Goal: Transaction & Acquisition: Subscribe to service/newsletter

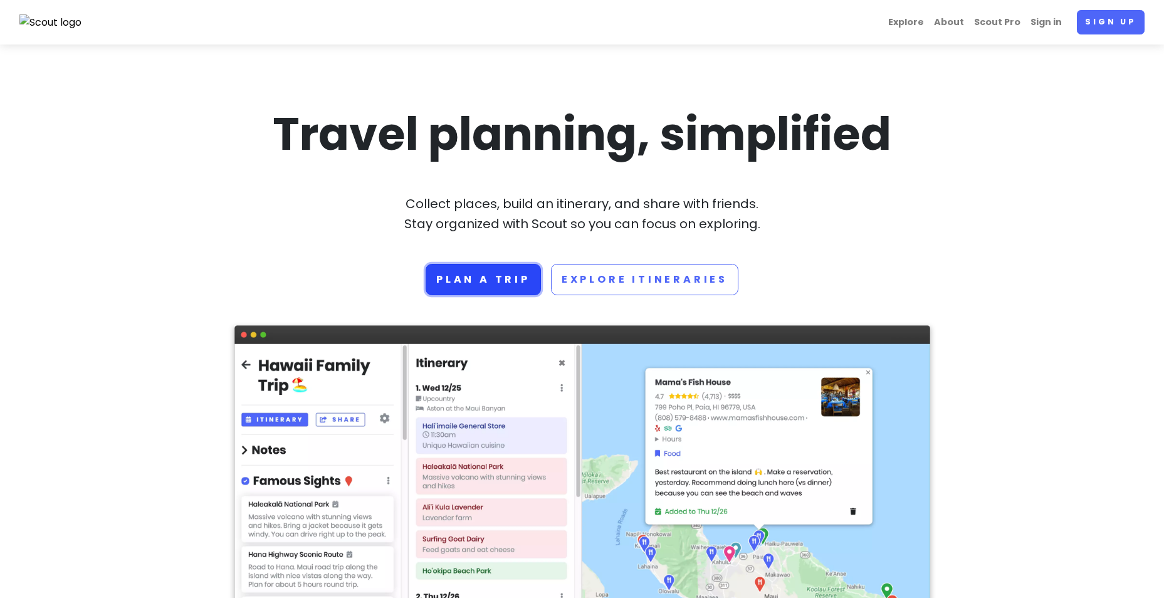
click at [484, 283] on link "Plan a trip" at bounding box center [483, 279] width 115 height 31
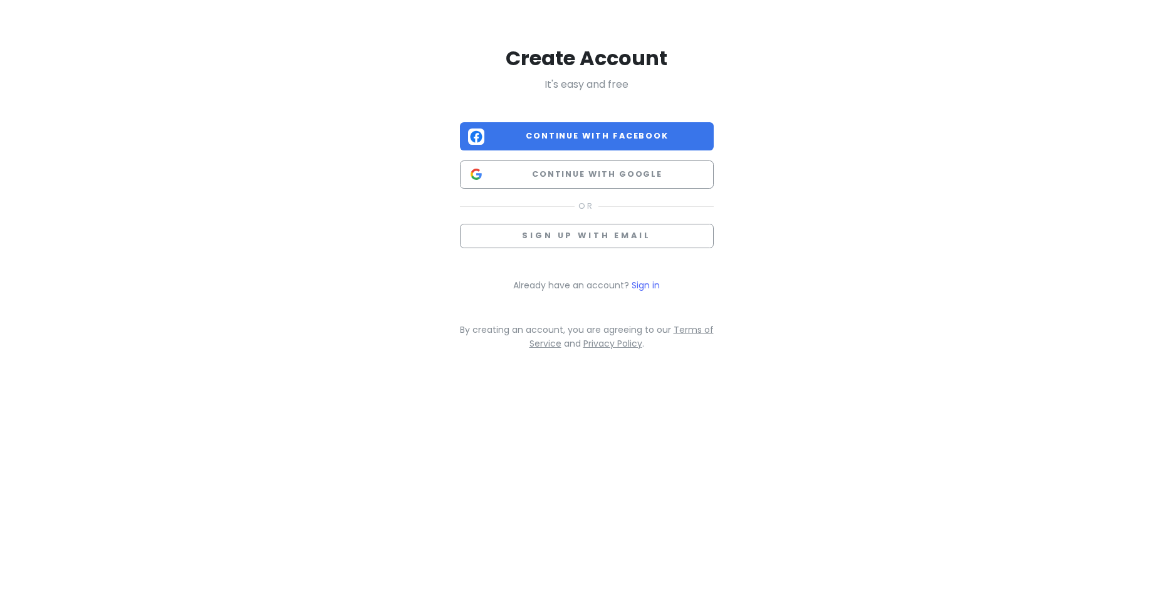
click at [807, 208] on div "Create Account It's easy and free Continue with Facebook Continue with Google S…" at bounding box center [586, 195] width 714 height 390
click at [622, 241] on span "Sign up with email" at bounding box center [586, 235] width 128 height 11
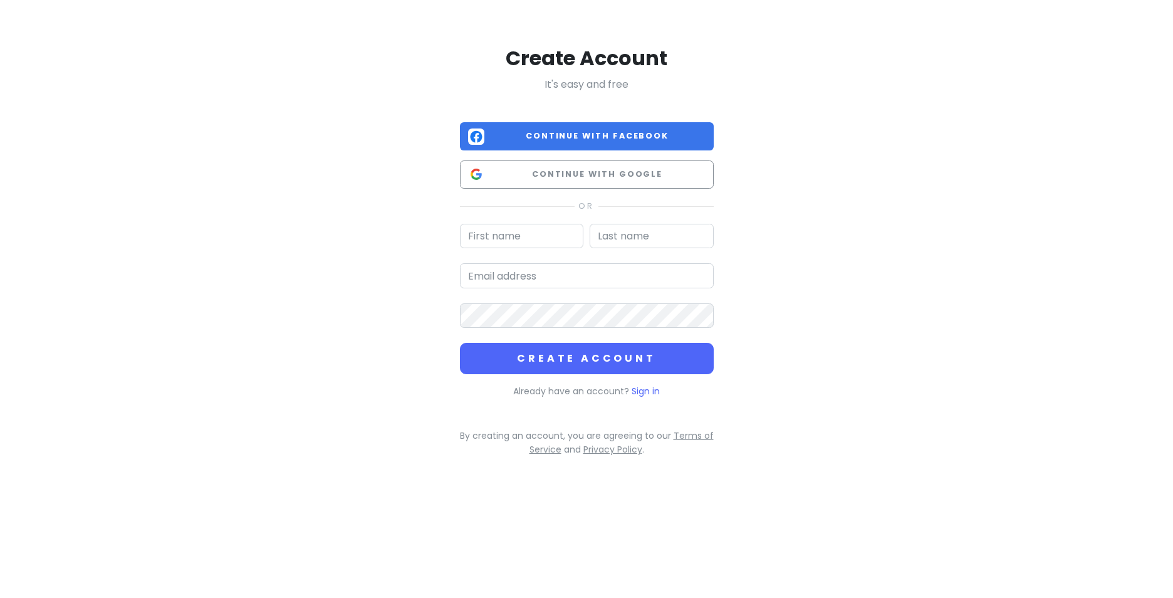
click at [522, 243] on input "text" at bounding box center [522, 236] width 124 height 25
click at [883, 264] on div "Create Account It's easy and free Continue with Facebook Continue with Google C…" at bounding box center [586, 248] width 714 height 497
